Goal: Book appointment/travel/reservation

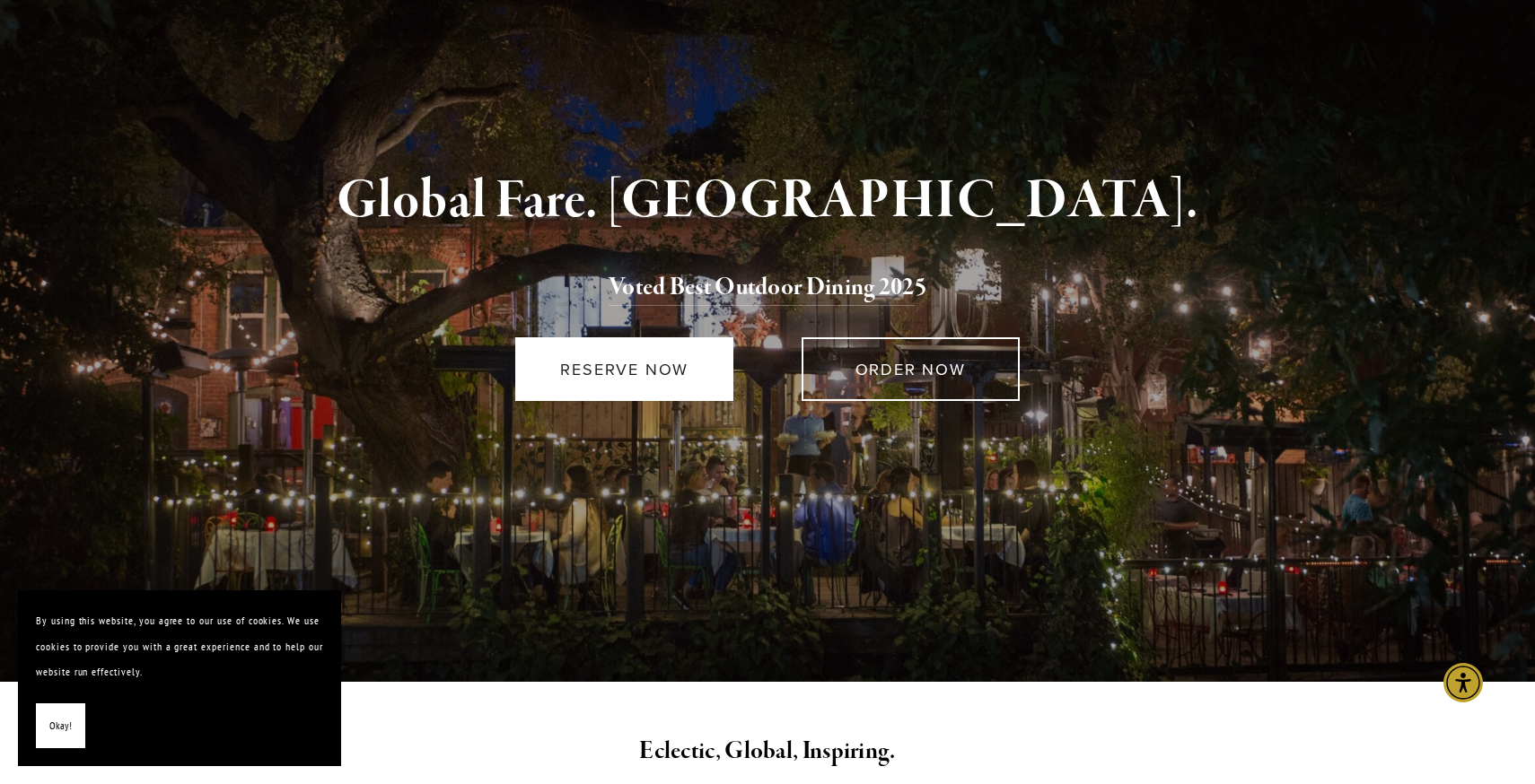
scroll to position [137, 0]
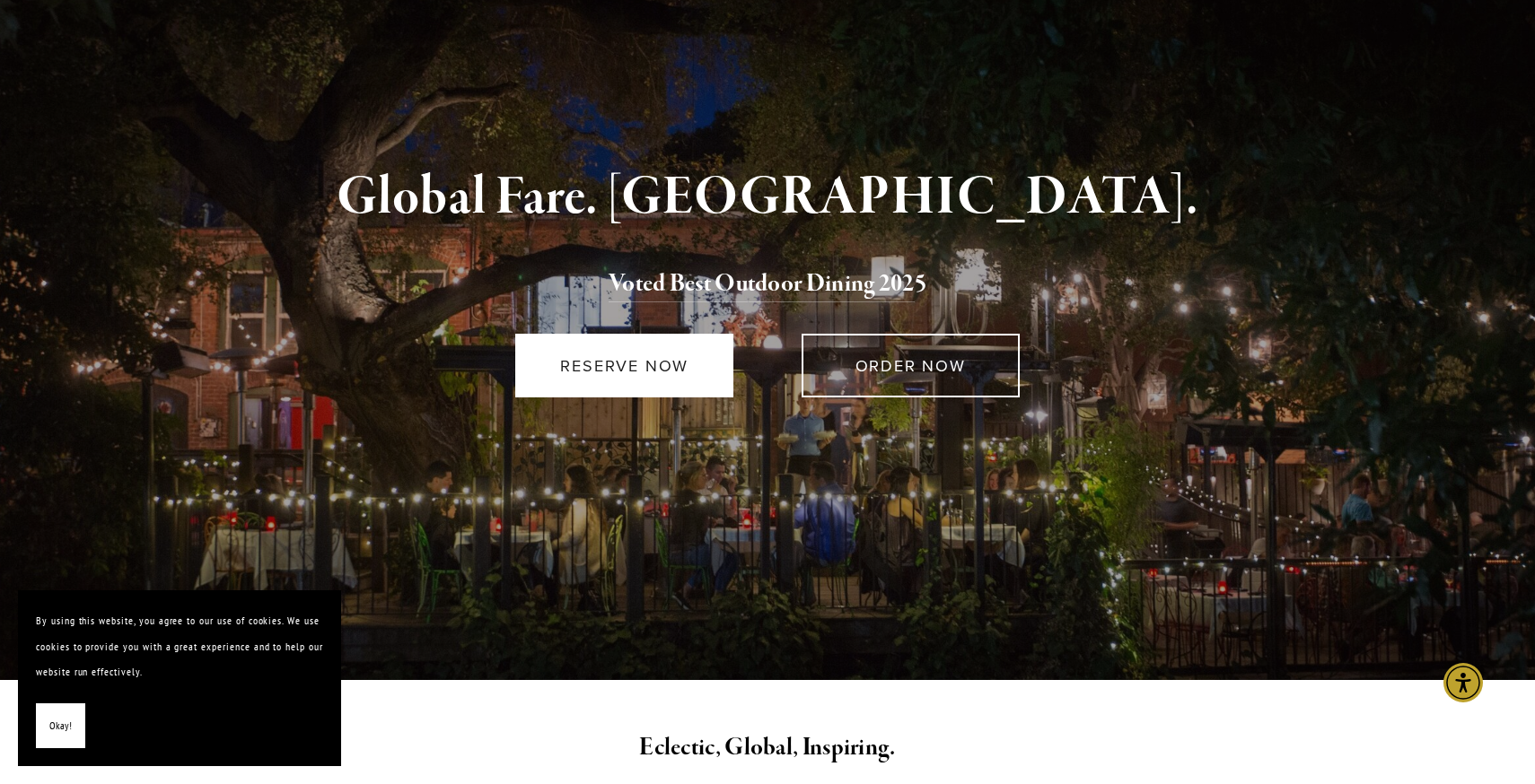
click at [641, 365] on link "RESERVE NOW" at bounding box center [623, 366] width 218 height 64
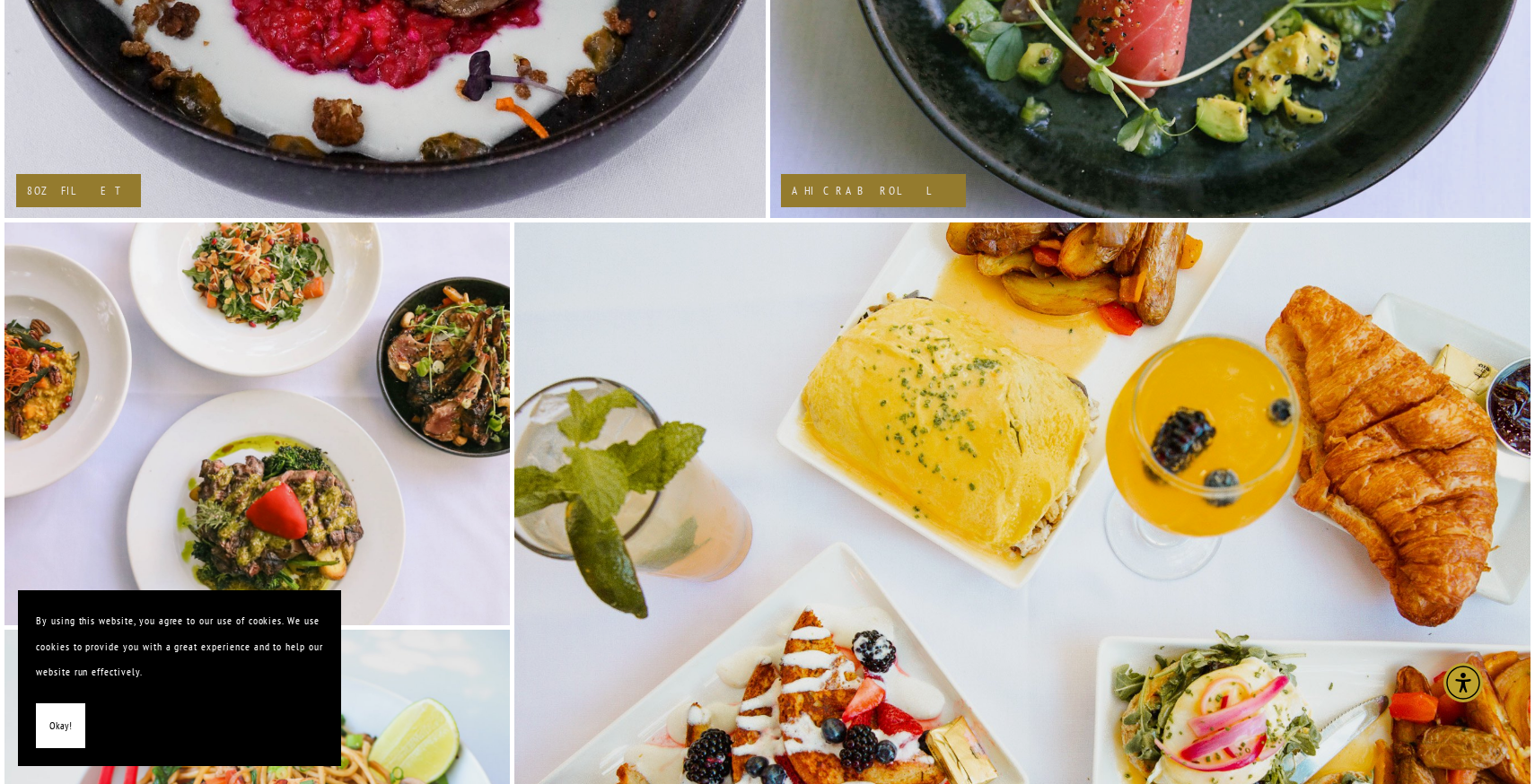
scroll to position [2883, 0]
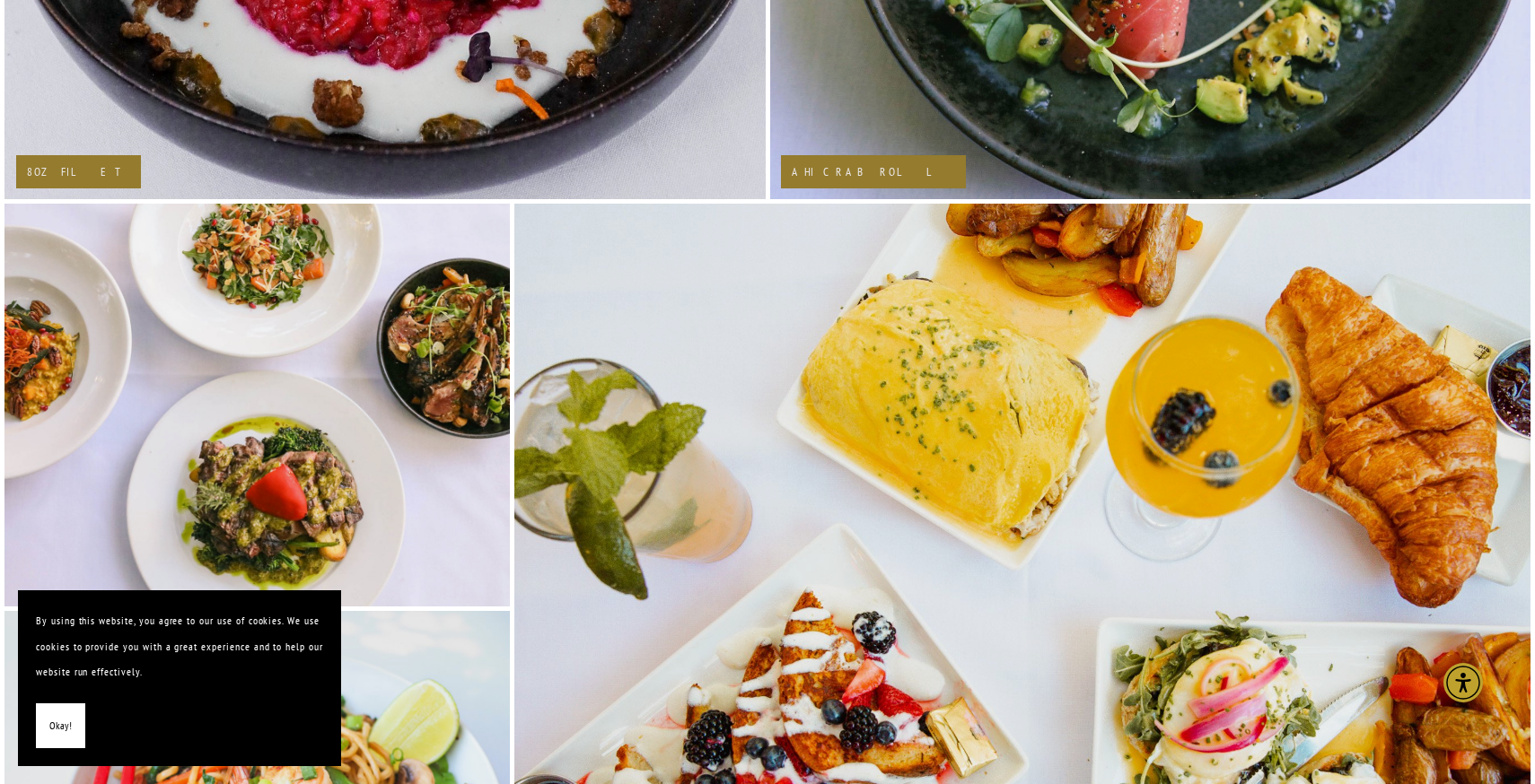
click at [57, 720] on span "Okay!" at bounding box center [61, 726] width 23 height 26
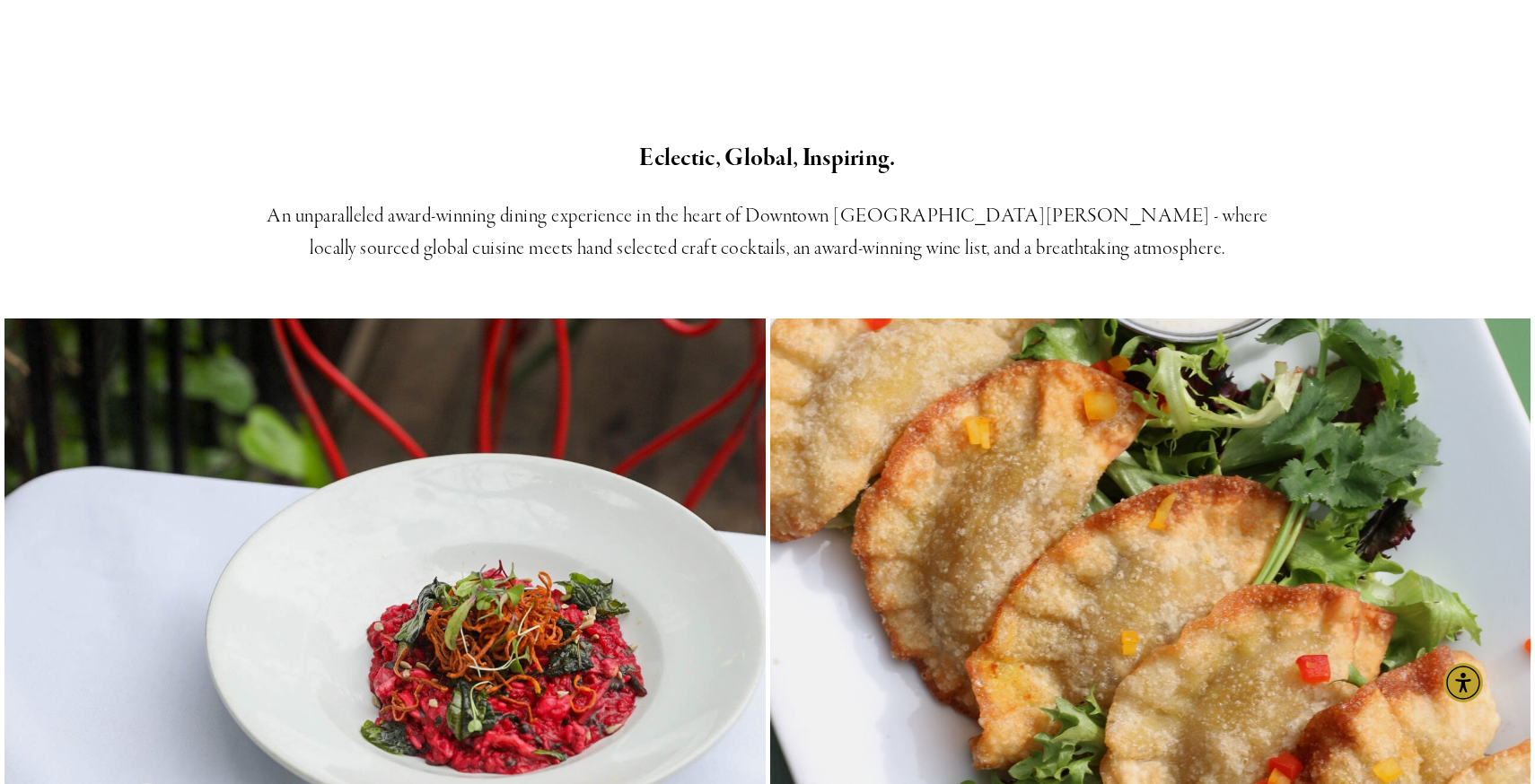
scroll to position [0, 0]
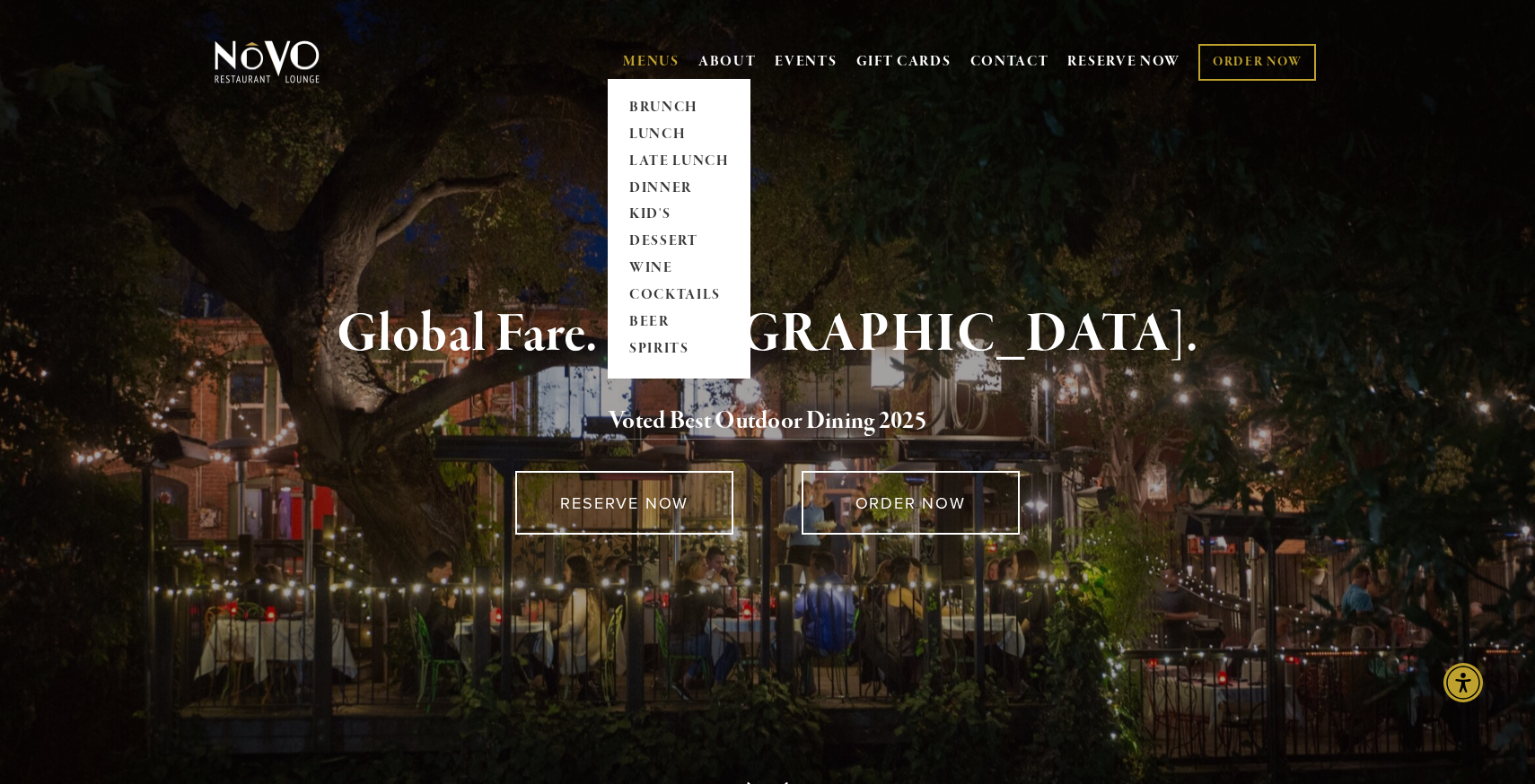
click at [652, 58] on link "MENUS" at bounding box center [651, 62] width 57 height 18
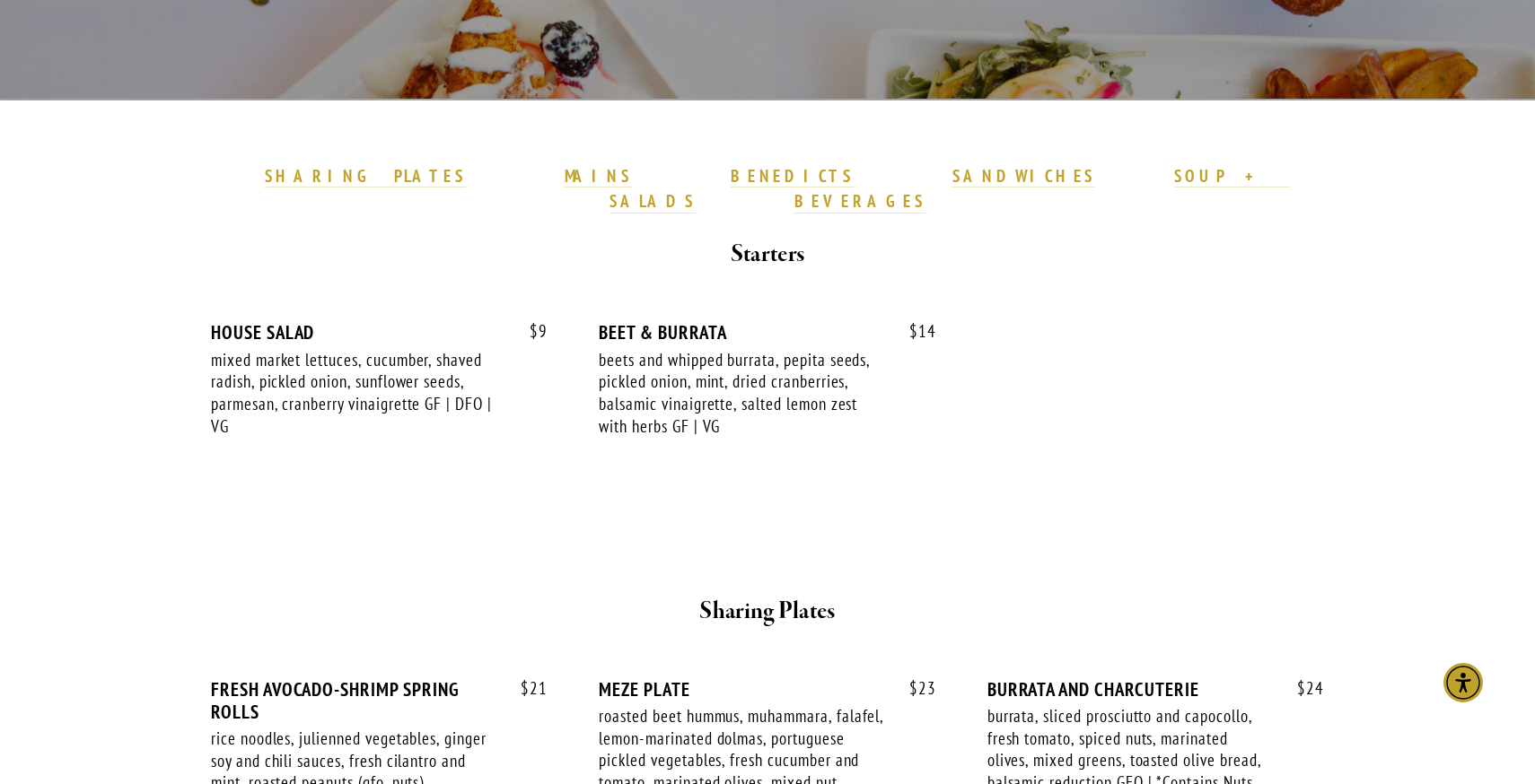
scroll to position [457, 0]
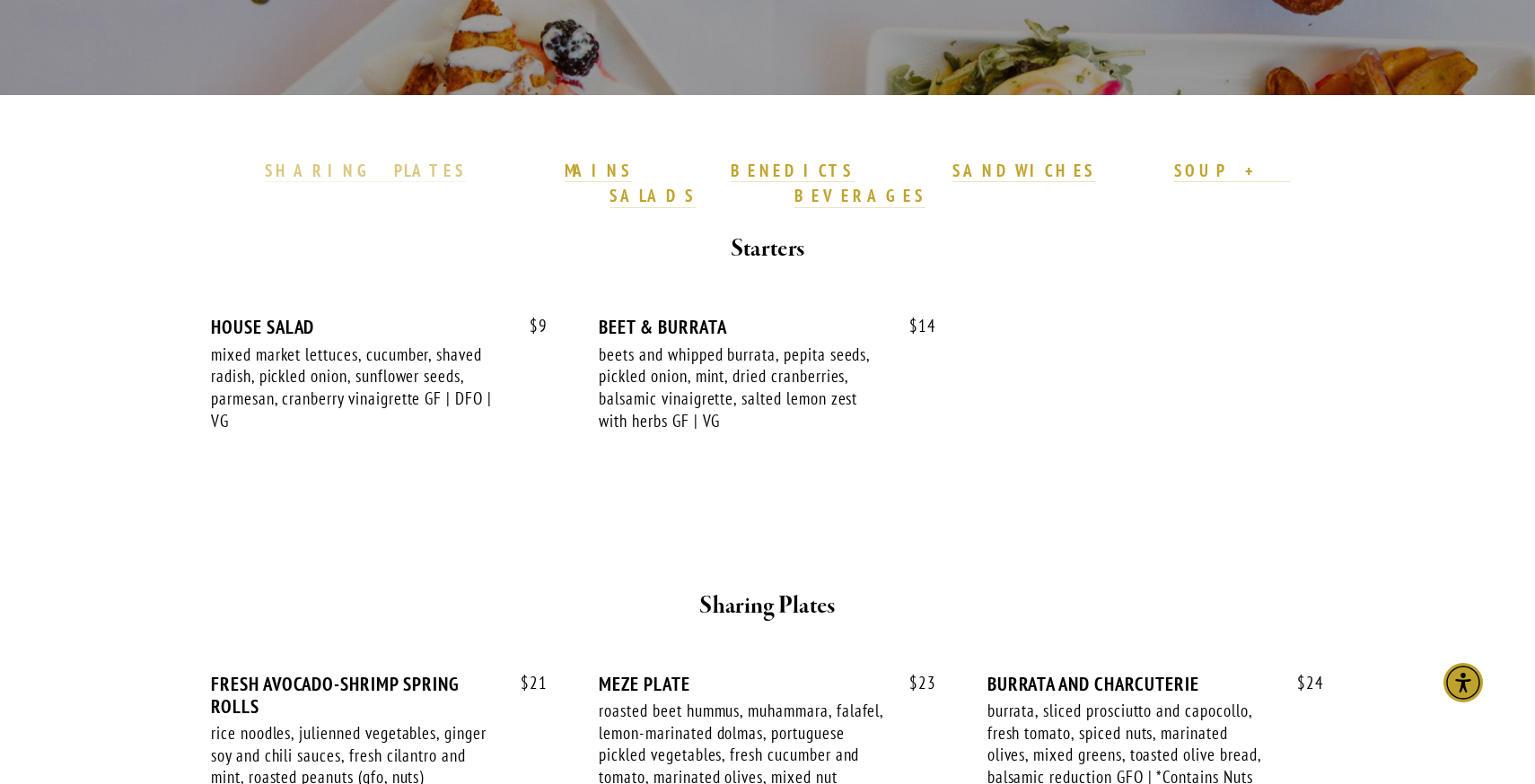
click at [466, 175] on strong "SHARING PLATES" at bounding box center [365, 171] width 201 height 22
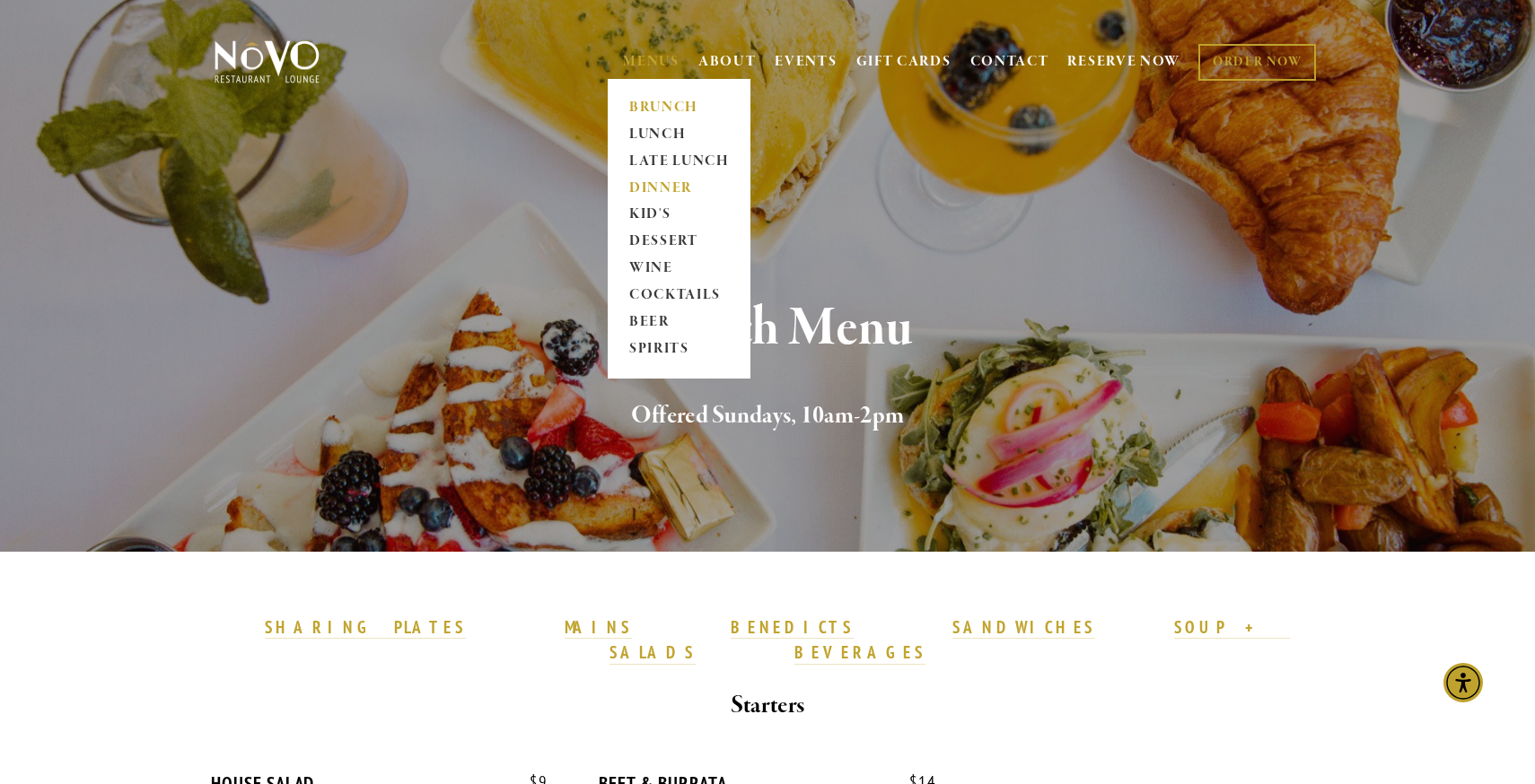
click at [652, 190] on link "DINNER" at bounding box center [679, 188] width 112 height 27
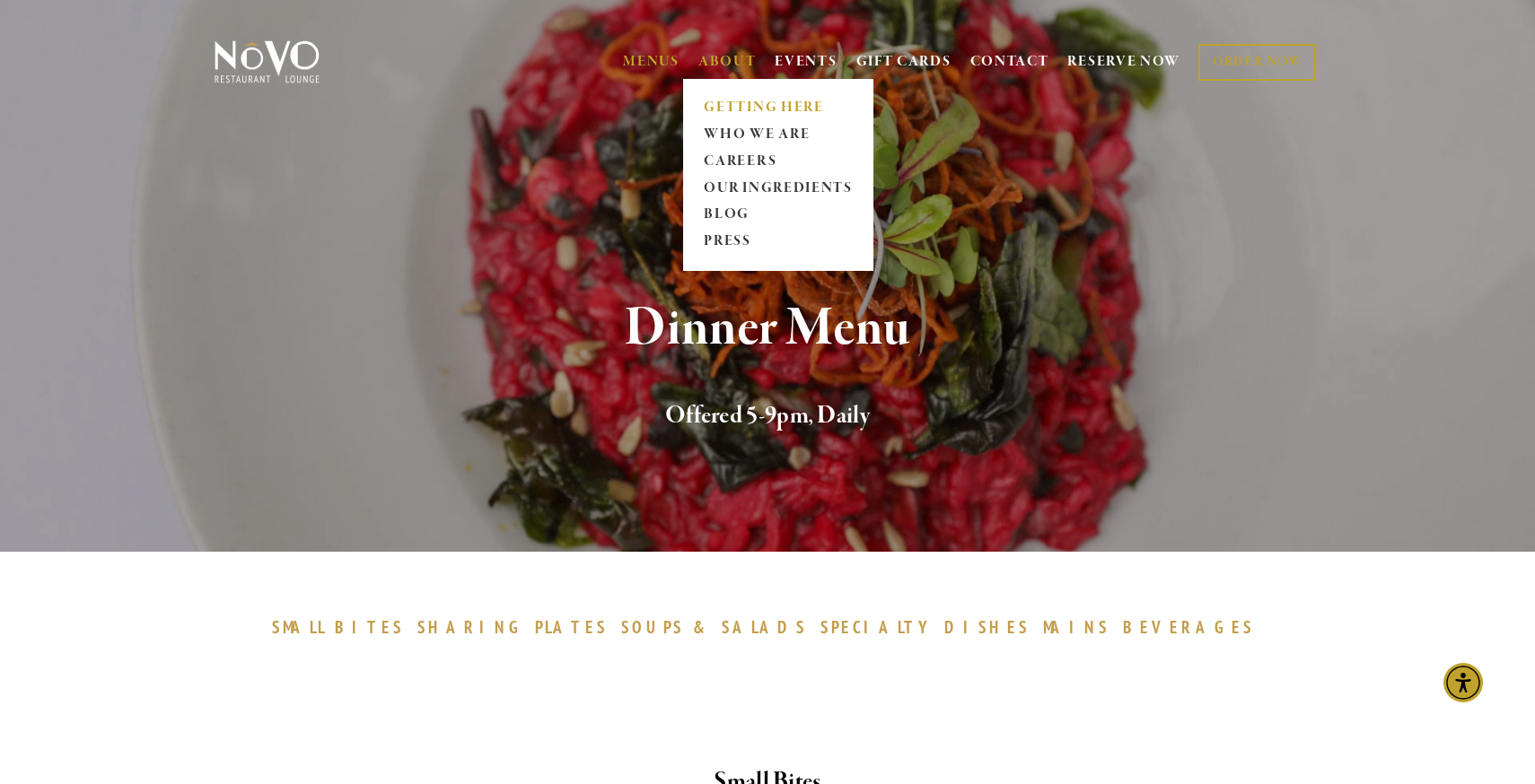
click at [742, 106] on link "GETTING HERE" at bounding box center [778, 107] width 160 height 27
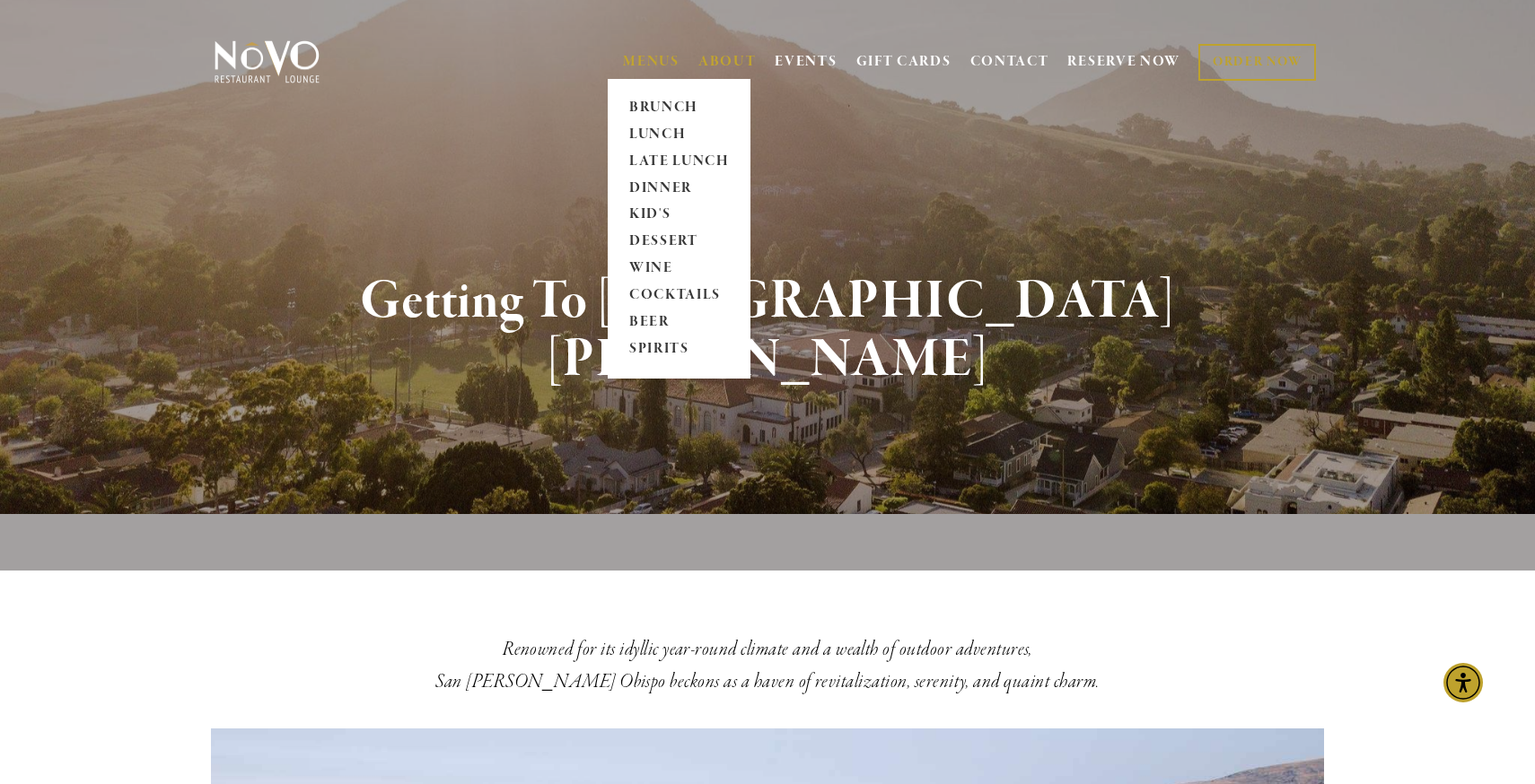
click at [639, 60] on link "MENUS" at bounding box center [651, 62] width 57 height 18
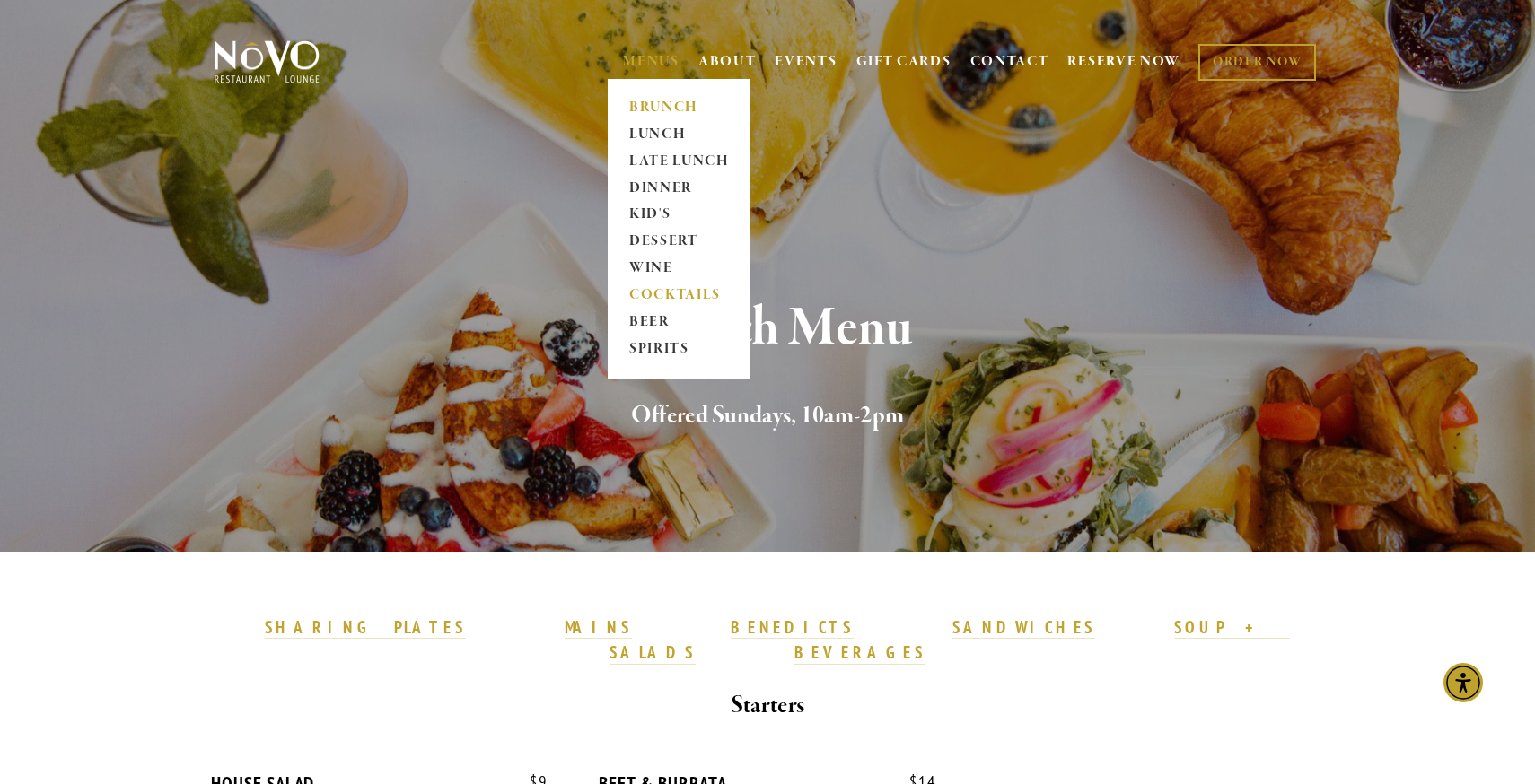
click at [659, 290] on link "COCKTAILS" at bounding box center [679, 295] width 112 height 27
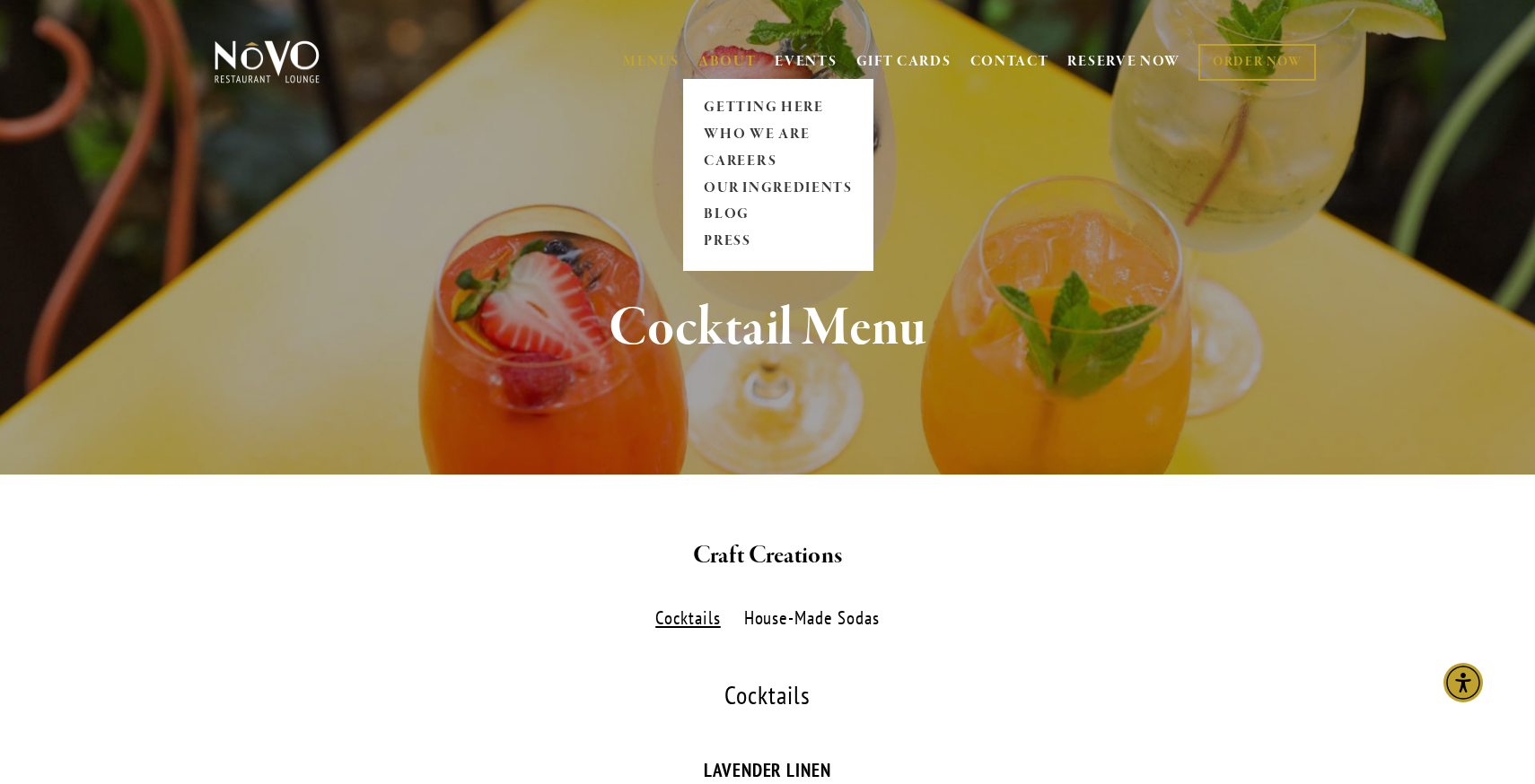
click at [724, 50] on span "ABOUT GETTING HERE WHO WE ARE CAREERS OUR INGREDIENTS BLOG PRESS" at bounding box center [728, 62] width 59 height 34
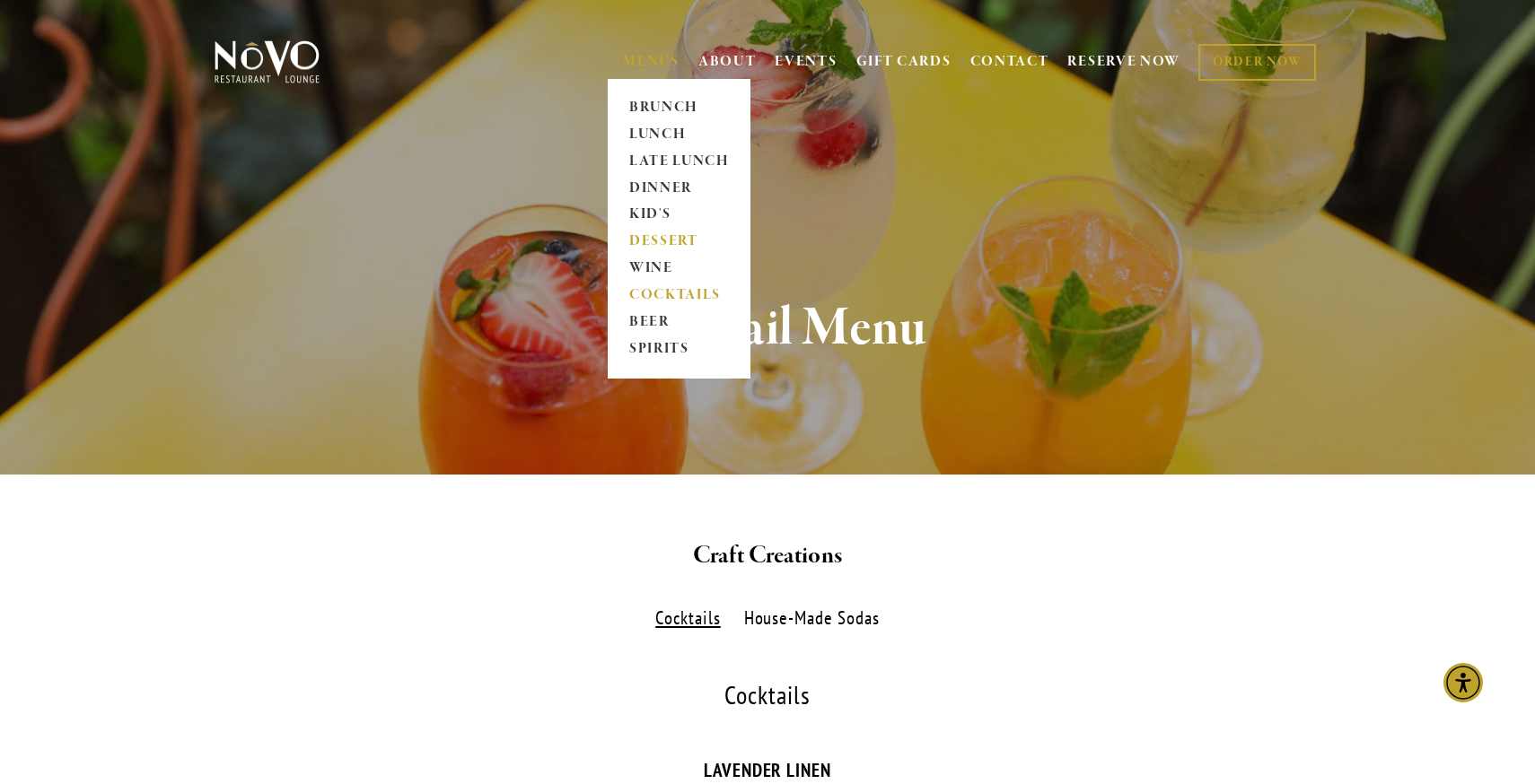
click at [670, 240] on link "DESSERT" at bounding box center [679, 241] width 112 height 27
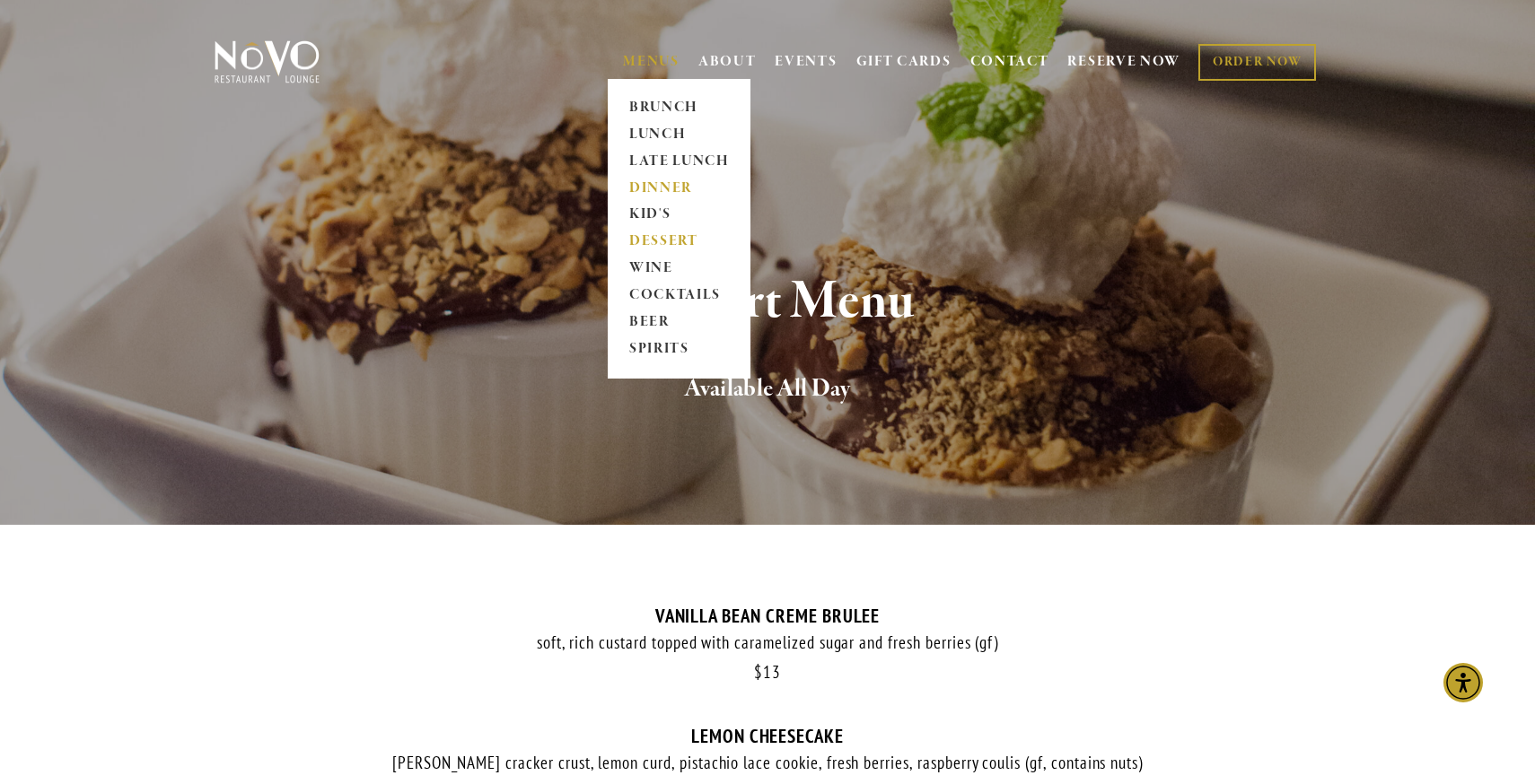
click at [662, 181] on link "DINNER" at bounding box center [679, 188] width 112 height 27
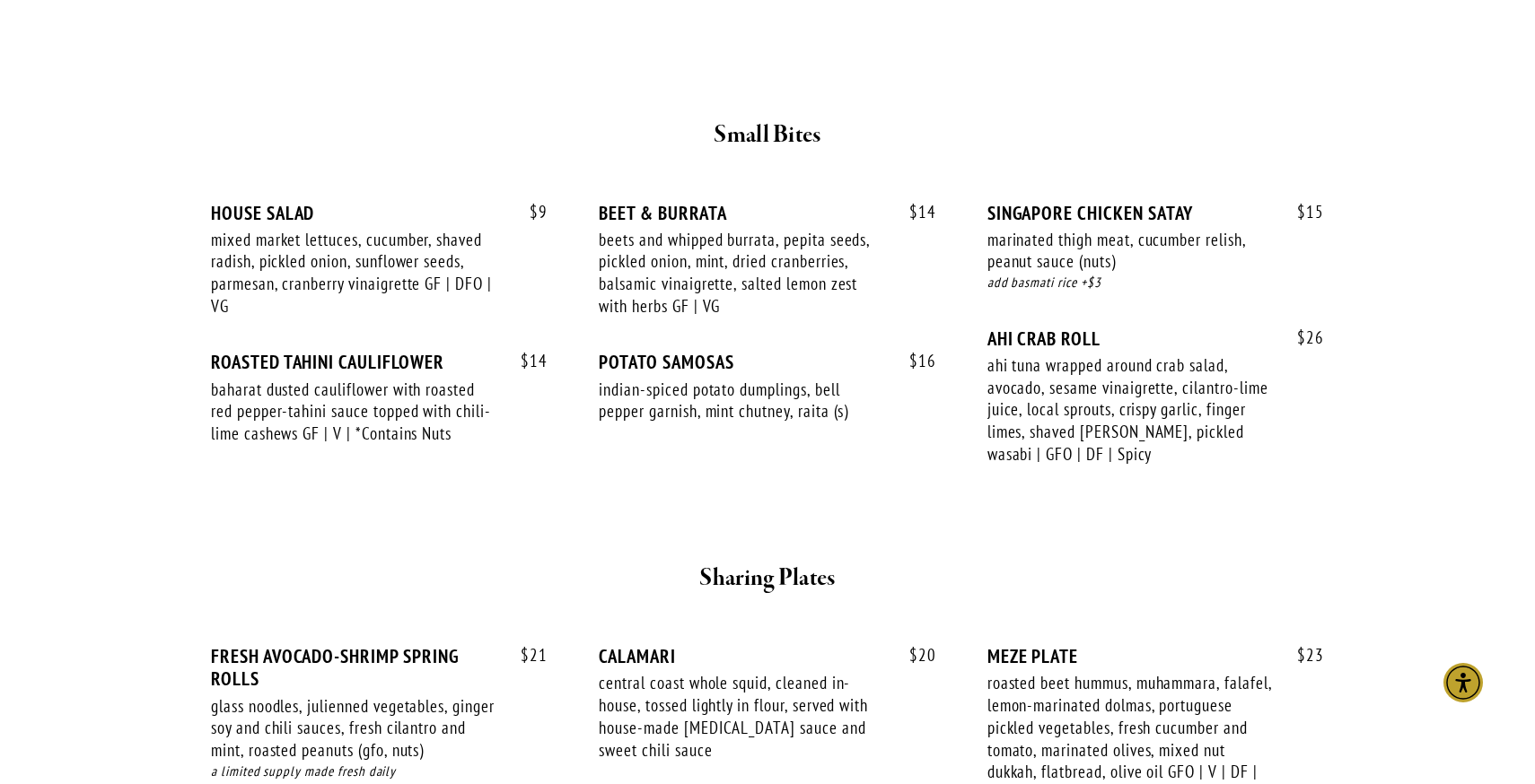
scroll to position [653, 0]
